Goal: Task Accomplishment & Management: Manage account settings

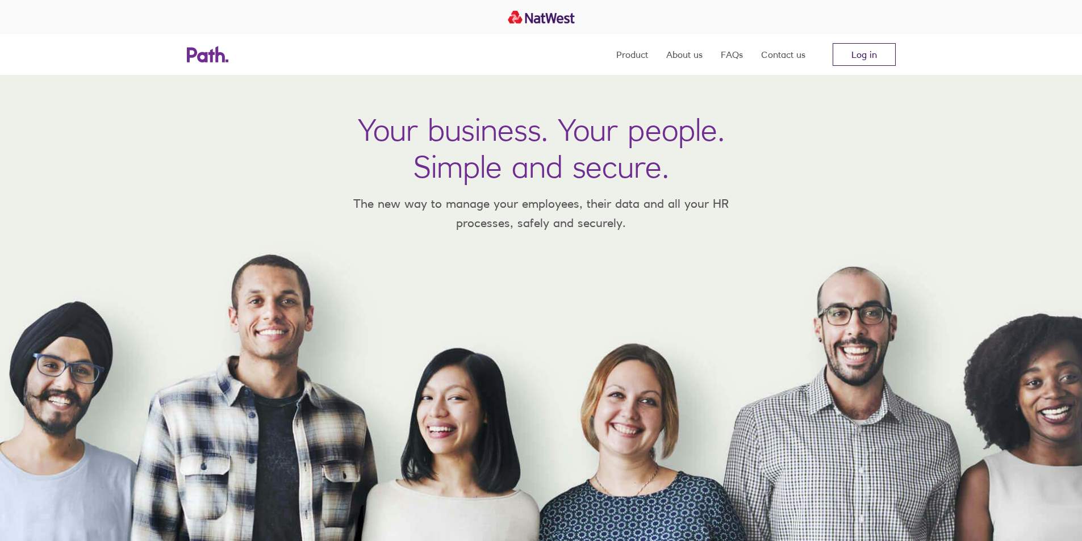
click at [860, 60] on link "Log in" at bounding box center [863, 54] width 63 height 23
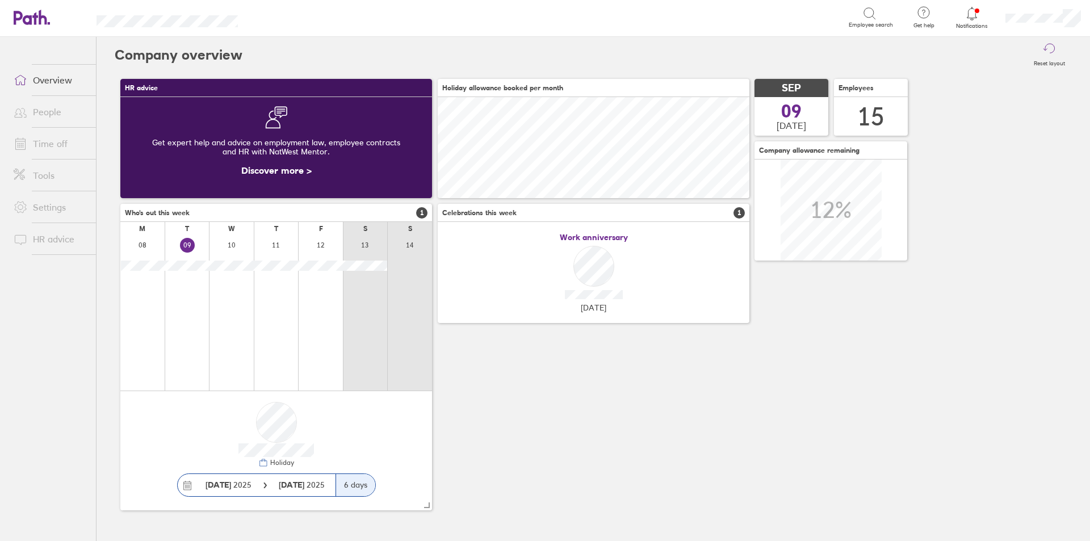
scroll to position [101, 312]
click at [49, 145] on link "Time off" at bounding box center [50, 143] width 91 height 23
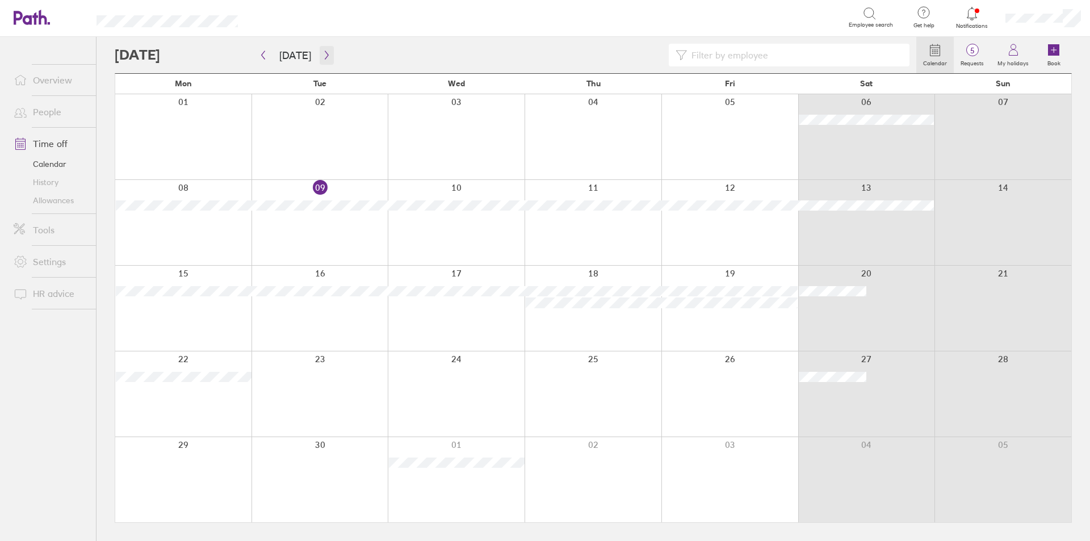
click at [320, 47] on button "button" at bounding box center [327, 55] width 14 height 19
click at [323, 55] on icon "button" at bounding box center [327, 55] width 9 height 9
click at [261, 48] on button "button" at bounding box center [263, 55] width 14 height 19
